Goal: Navigation & Orientation: Find specific page/section

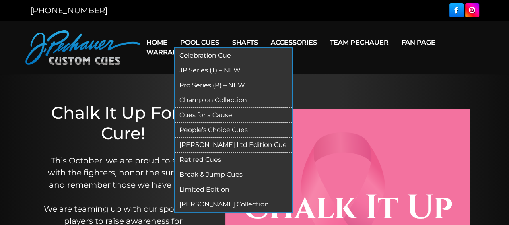
click at [207, 84] on link "Pro Series (R) – NEW" at bounding box center [233, 85] width 117 height 15
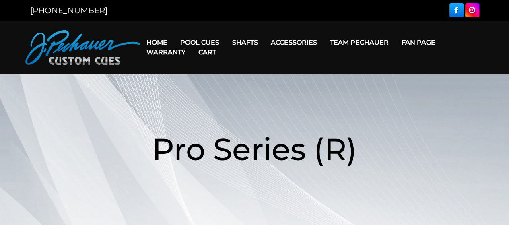
click at [339, 39] on link "Team Pechauer" at bounding box center [360, 42] width 72 height 21
